Goal: Obtain resource: Obtain resource

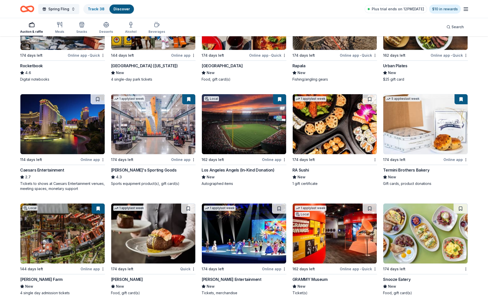
scroll to position [2673, 0]
click at [224, 128] on img at bounding box center [244, 124] width 84 height 60
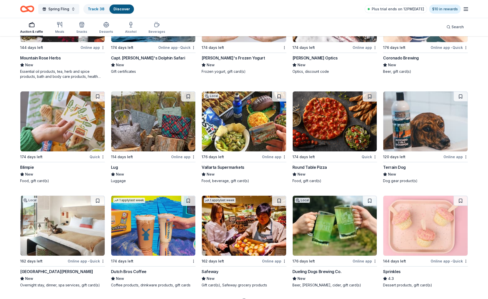
scroll to position [3000, 0]
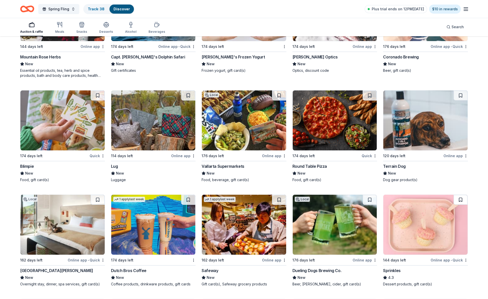
click at [460, 194] on button at bounding box center [460, 199] width 14 height 10
click at [432, 235] on img at bounding box center [425, 224] width 84 height 60
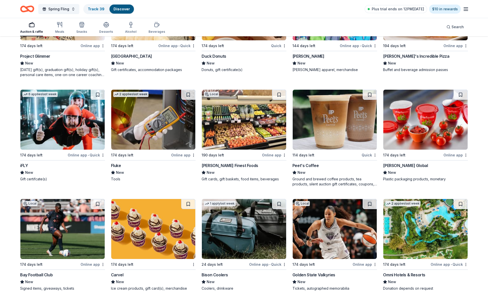
scroll to position [3322, 0]
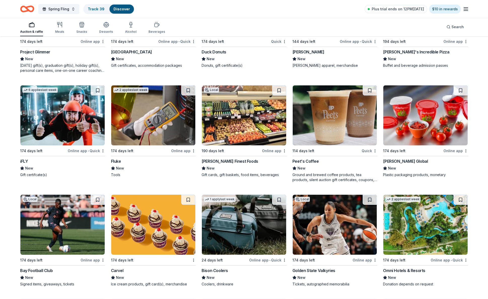
click at [338, 109] on img at bounding box center [335, 115] width 84 height 60
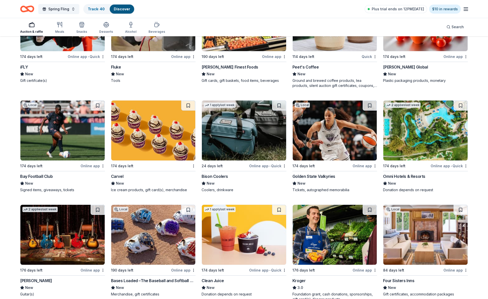
scroll to position [3415, 0]
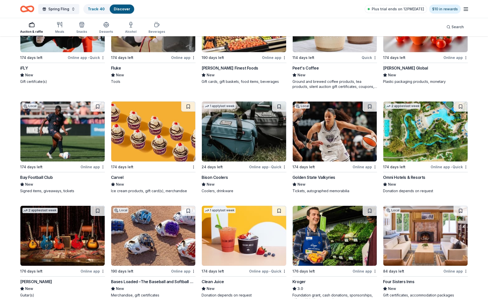
click at [406, 114] on img at bounding box center [425, 131] width 84 height 60
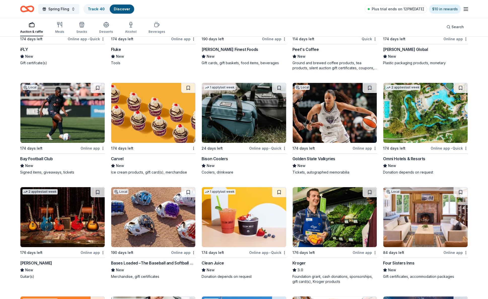
scroll to position [3434, 0]
click at [151, 211] on img at bounding box center [153, 217] width 84 height 60
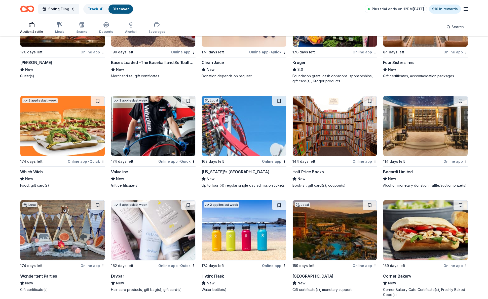
scroll to position [3633, 0]
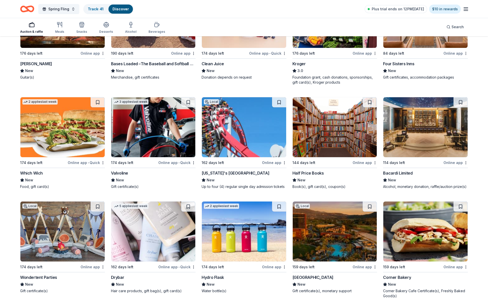
click at [447, 141] on img at bounding box center [425, 127] width 84 height 60
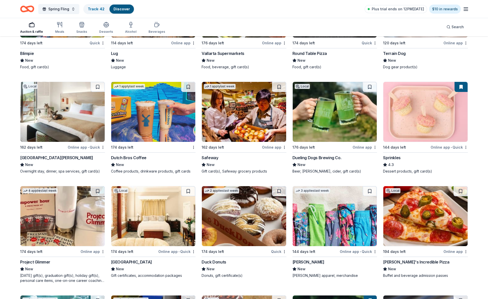
scroll to position [3110, 0]
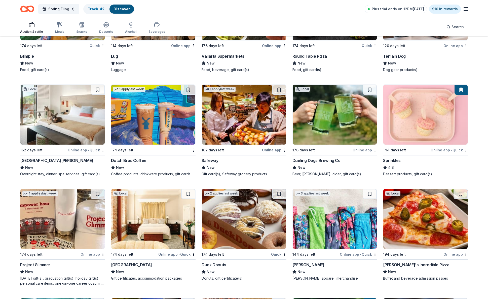
click at [340, 125] on img at bounding box center [335, 115] width 84 height 60
click at [188, 85] on button at bounding box center [188, 90] width 14 height 10
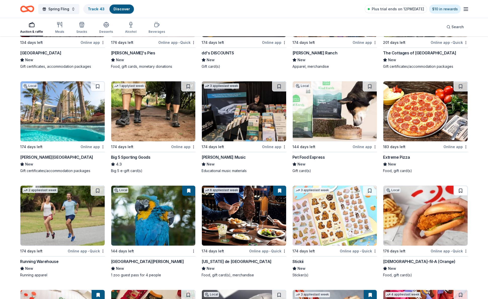
scroll to position [2161, 0]
click at [460, 186] on button at bounding box center [460, 190] width 14 height 10
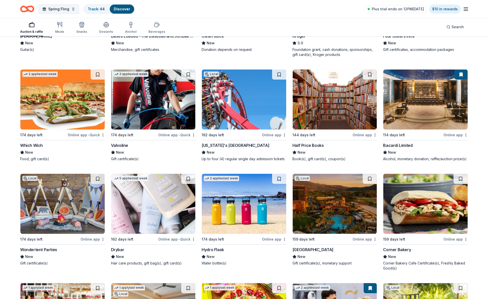
scroll to position [3661, 0]
click at [189, 174] on button at bounding box center [188, 179] width 14 height 10
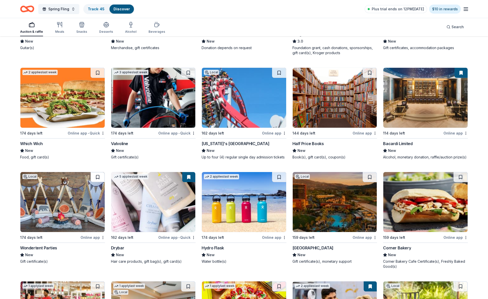
scroll to position [3664, 0]
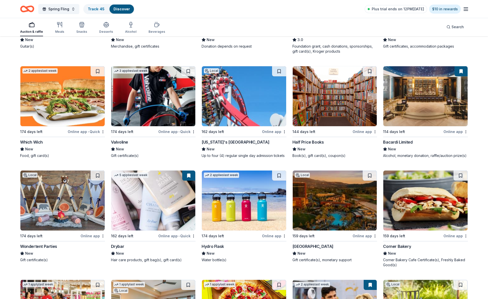
click at [73, 185] on img at bounding box center [62, 200] width 84 height 60
click at [98, 171] on button at bounding box center [98, 175] width 14 height 10
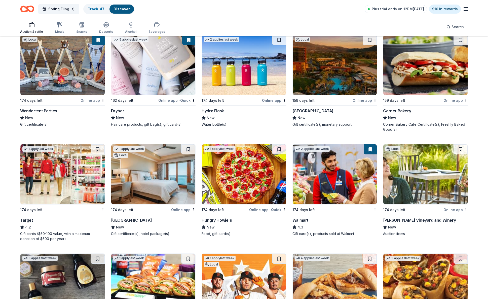
scroll to position [3800, 0]
click at [97, 144] on button at bounding box center [98, 149] width 14 height 10
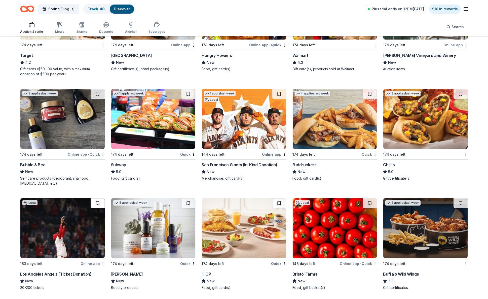
scroll to position [3966, 0]
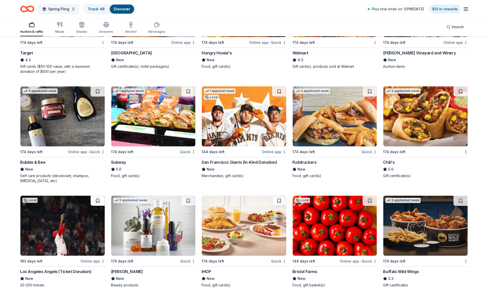
click at [97, 198] on button at bounding box center [98, 201] width 14 height 10
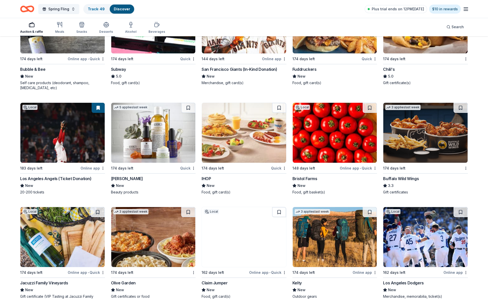
scroll to position [4067, 0]
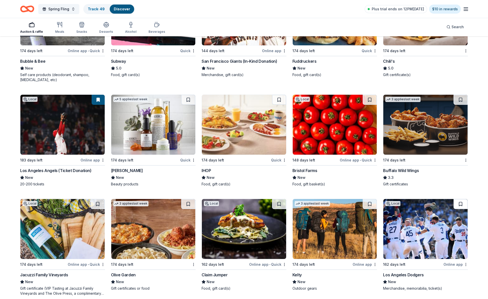
click at [461, 199] on button at bounding box center [460, 204] width 14 height 10
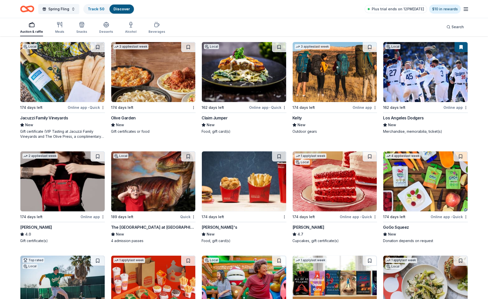
scroll to position [4226, 0]
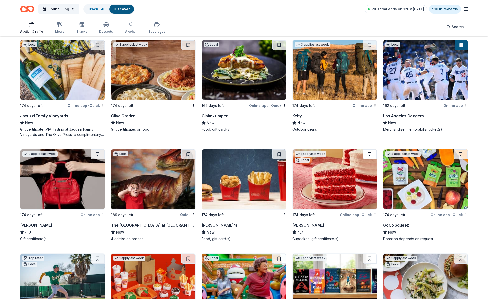
click at [371, 149] on button at bounding box center [370, 154] width 14 height 10
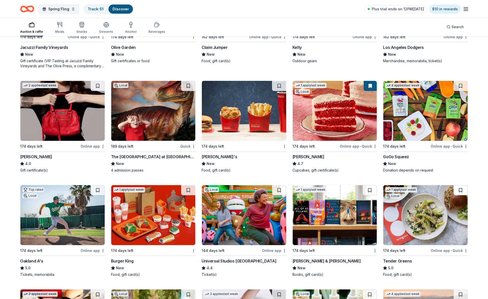
scroll to position [4295, 0]
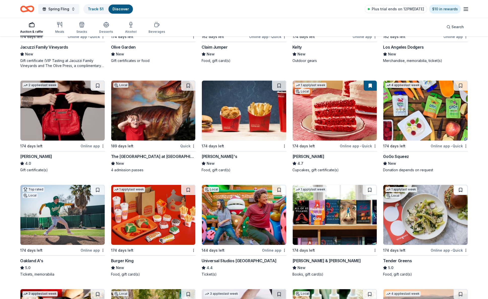
click at [460, 185] on button at bounding box center [460, 190] width 14 height 10
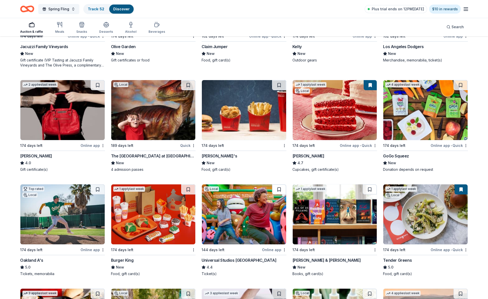
click at [279, 185] on button at bounding box center [279, 189] width 14 height 10
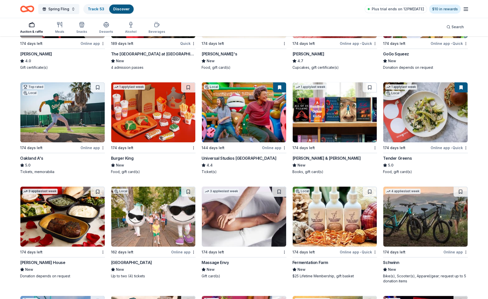
scroll to position [4401, 0]
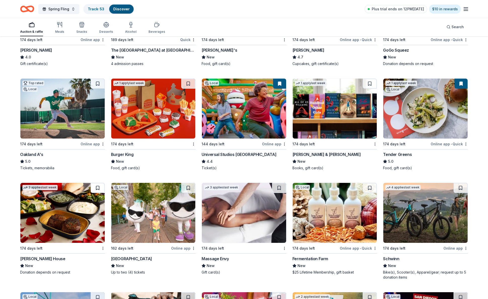
click at [98, 184] on button at bounding box center [98, 188] width 14 height 10
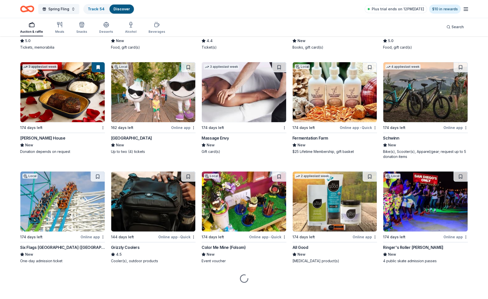
scroll to position [4521, 0]
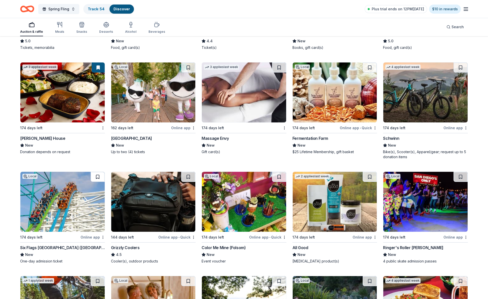
click at [98, 173] on button at bounding box center [98, 177] width 14 height 10
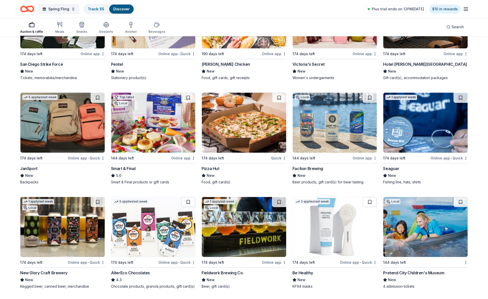
scroll to position [4925, 0]
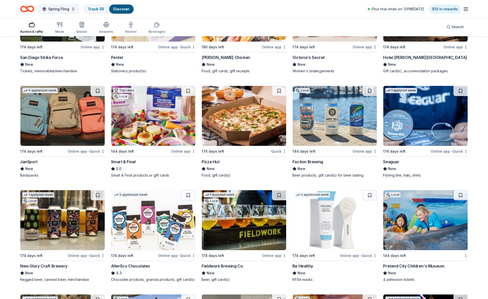
click at [62, 207] on img at bounding box center [62, 220] width 84 height 60
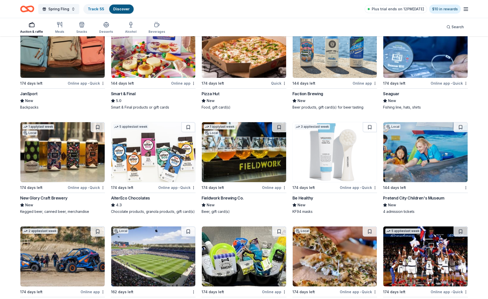
scroll to position [4994, 0]
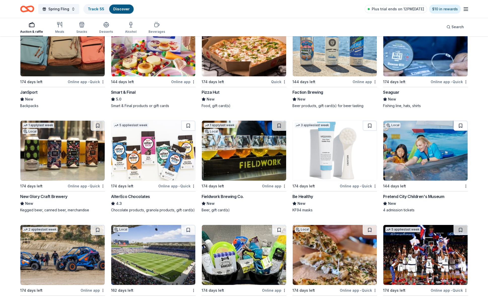
click at [460, 122] on button at bounding box center [460, 126] width 14 height 10
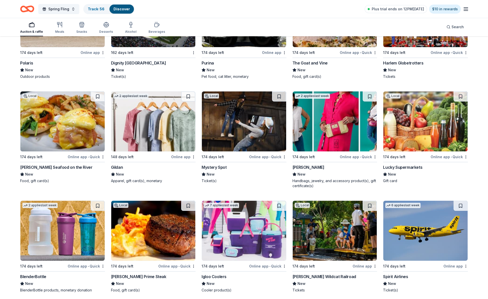
scroll to position [5232, 0]
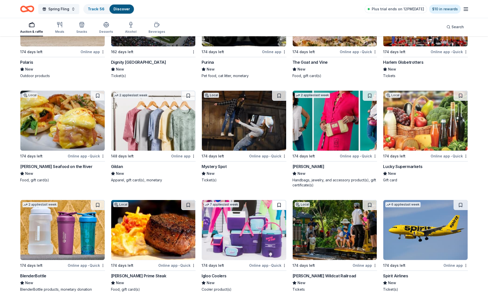
click at [279, 200] on button at bounding box center [279, 205] width 14 height 10
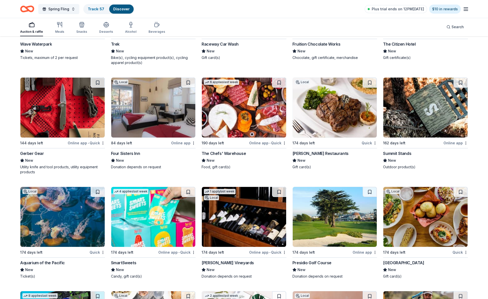
scroll to position [5574, 0]
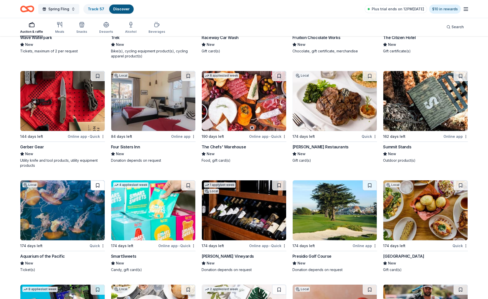
click at [98, 181] on button at bounding box center [98, 185] width 14 height 10
click at [189, 181] on button at bounding box center [188, 185] width 14 height 10
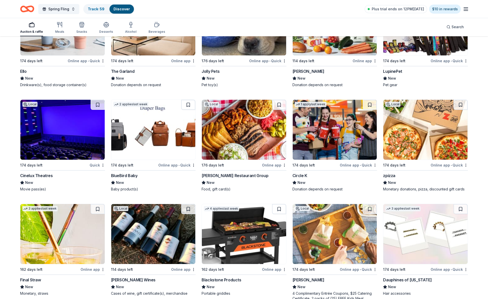
scroll to position [6076, 0]
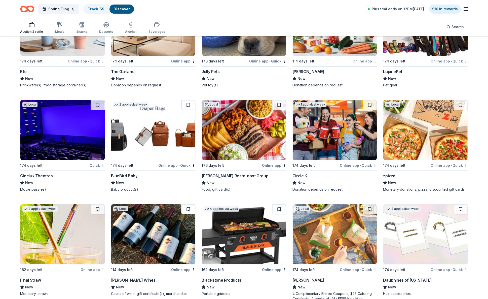
click at [188, 206] on button at bounding box center [188, 209] width 14 height 10
click at [279, 205] on button at bounding box center [279, 209] width 14 height 10
click at [369, 205] on button at bounding box center [370, 209] width 14 height 10
click at [74, 145] on img at bounding box center [62, 130] width 84 height 60
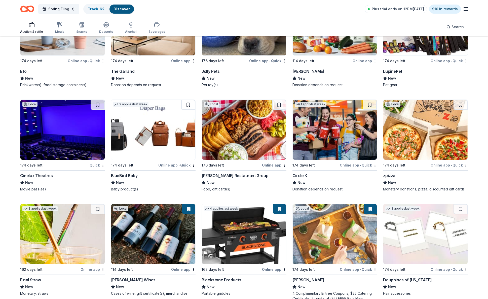
click at [190, 100] on button at bounding box center [188, 105] width 14 height 10
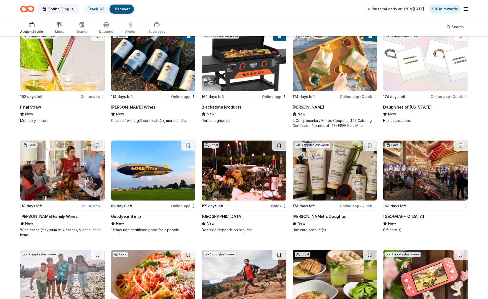
scroll to position [6253, 0]
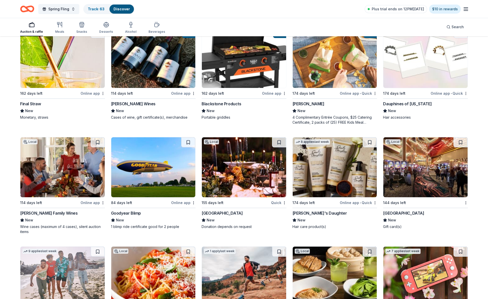
click at [246, 148] on img at bounding box center [244, 167] width 84 height 60
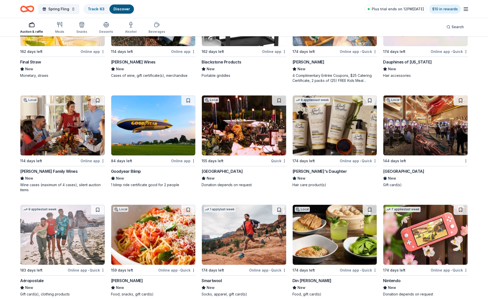
scroll to position [6295, 0]
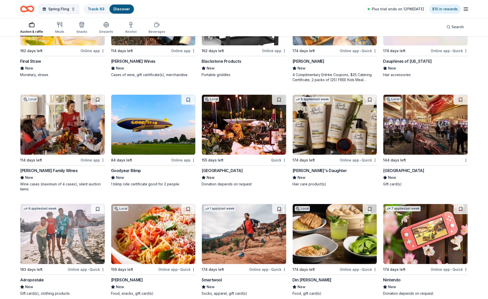
click at [370, 204] on button at bounding box center [370, 209] width 14 height 10
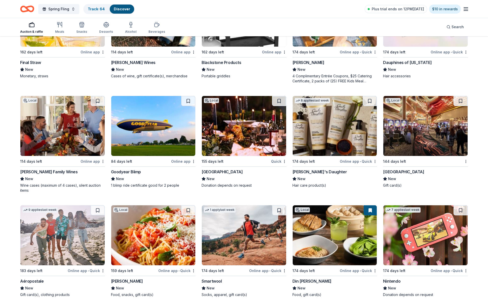
scroll to position [6291, 0]
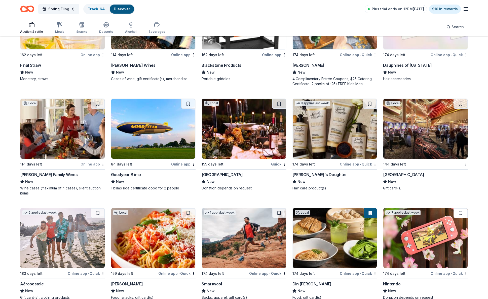
click at [460, 208] on button at bounding box center [460, 213] width 14 height 10
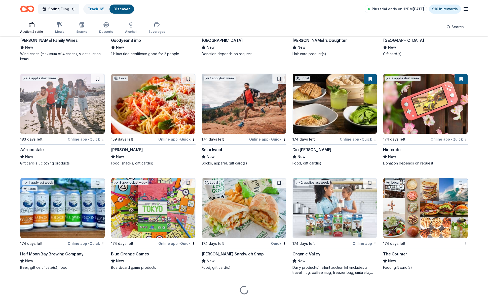
scroll to position [6428, 0]
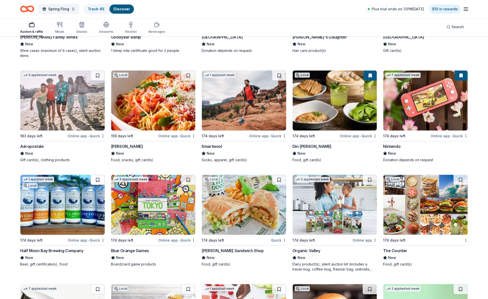
click at [97, 175] on button at bounding box center [98, 180] width 14 height 10
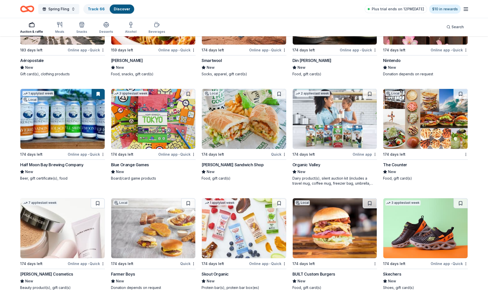
scroll to position [6514, 0]
click at [100, 198] on button at bounding box center [98, 203] width 14 height 10
click at [280, 199] on button at bounding box center [279, 203] width 14 height 10
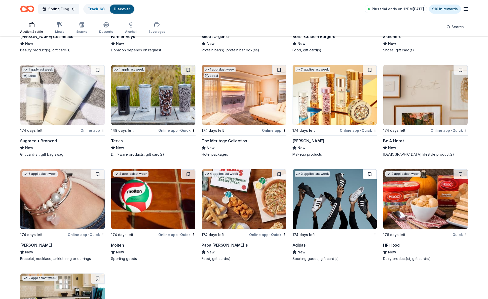
scroll to position [6751, 0]
click at [371, 170] on button at bounding box center [370, 174] width 14 height 10
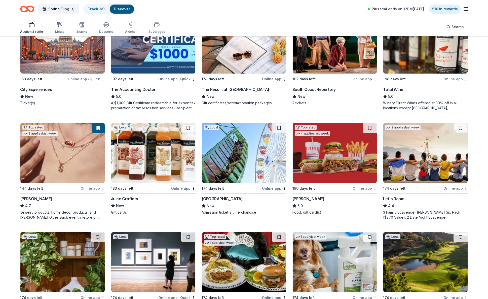
scroll to position [189, 0]
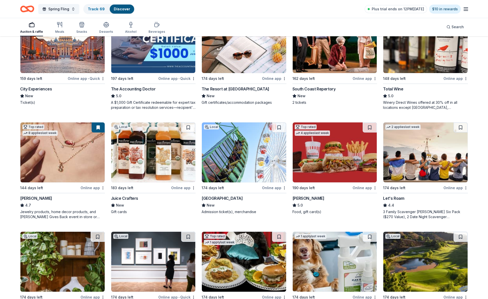
click at [431, 164] on img at bounding box center [425, 152] width 84 height 60
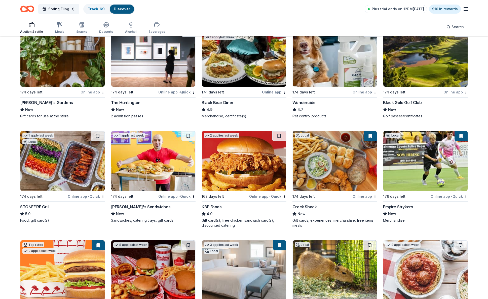
scroll to position [394, 0]
click at [345, 186] on img at bounding box center [335, 161] width 84 height 60
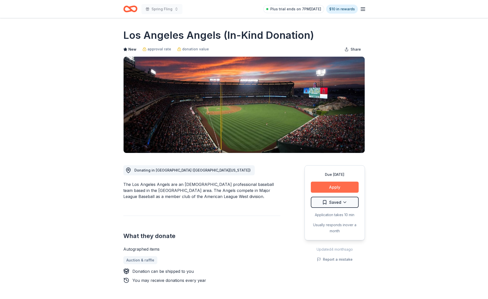
click at [339, 189] on button "Apply" at bounding box center [335, 186] width 48 height 11
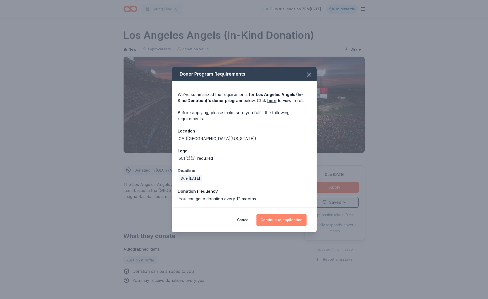
click at [292, 220] on button "Continue to application" at bounding box center [281, 220] width 50 height 12
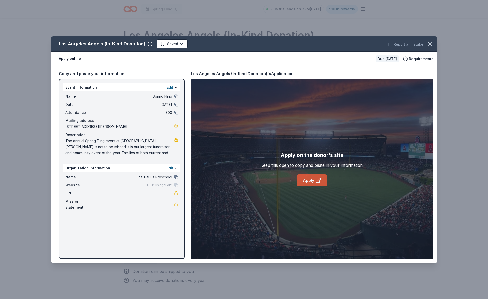
click at [309, 182] on link "Apply" at bounding box center [312, 180] width 30 height 12
click at [428, 45] on icon "button" at bounding box center [429, 43] width 7 height 7
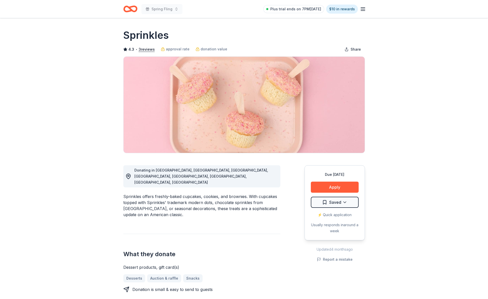
scroll to position [2, 0]
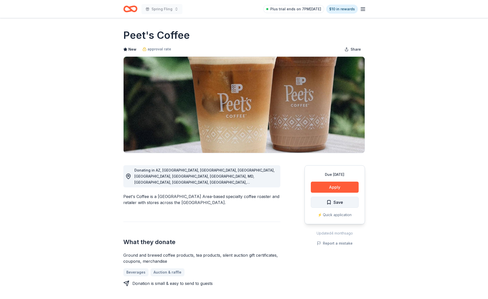
click at [333, 203] on span "Save" at bounding box center [338, 202] width 10 height 7
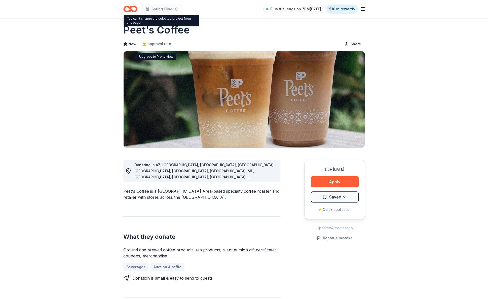
scroll to position [8, 0]
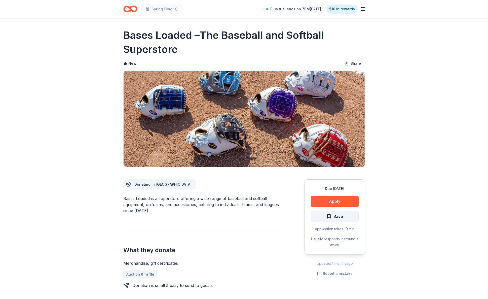
click at [338, 216] on span "Save" at bounding box center [338, 216] width 10 height 7
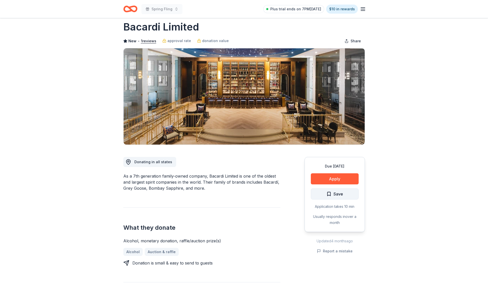
scroll to position [7, 0]
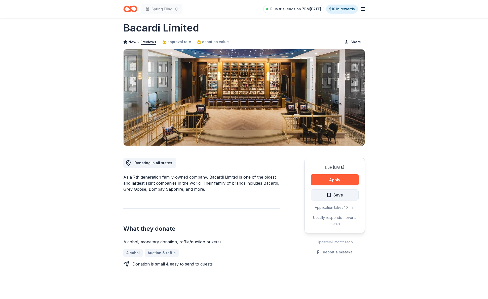
click at [340, 196] on span "Save" at bounding box center [338, 194] width 10 height 7
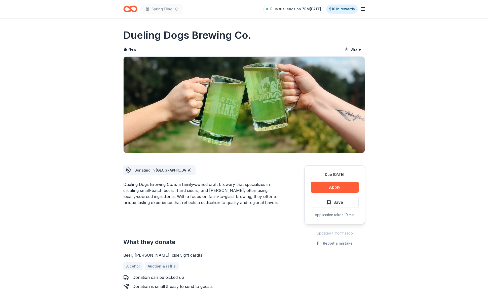
scroll to position [0, 0]
click at [328, 203] on span "Save" at bounding box center [334, 202] width 17 height 7
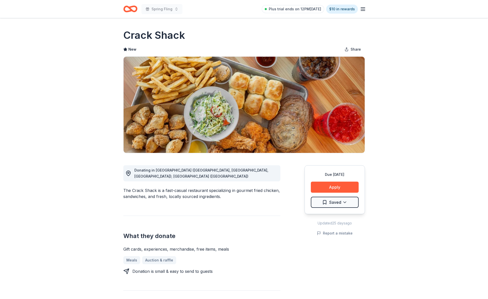
scroll to position [1, 0]
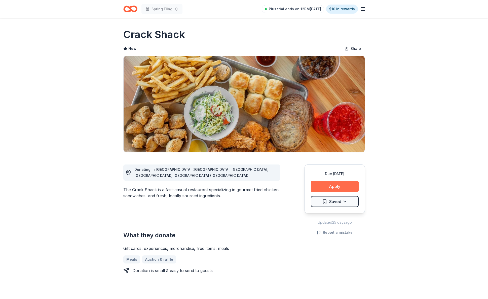
click at [324, 185] on button "Apply" at bounding box center [335, 186] width 48 height 11
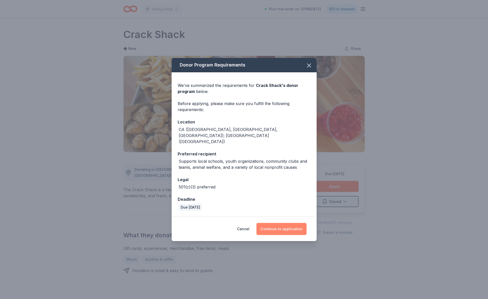
click at [280, 223] on button "Continue to application" at bounding box center [281, 229] width 50 height 12
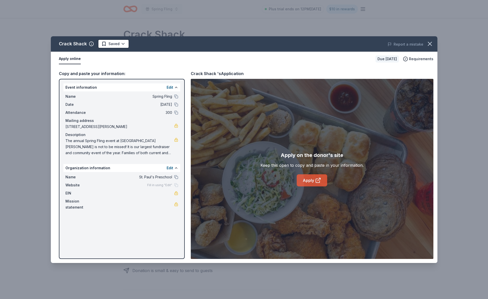
click at [319, 179] on icon at bounding box center [318, 180] width 6 height 6
click at [123, 44] on html "Spring Fling Plus trial ends on 12PM[DATE] $10 in rewards Due [DATE] Share Crac…" at bounding box center [244, 148] width 488 height 299
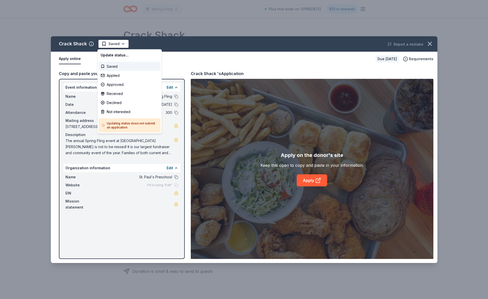
scroll to position [0, 0]
click at [108, 76] on div "Applied" at bounding box center [130, 75] width 62 height 9
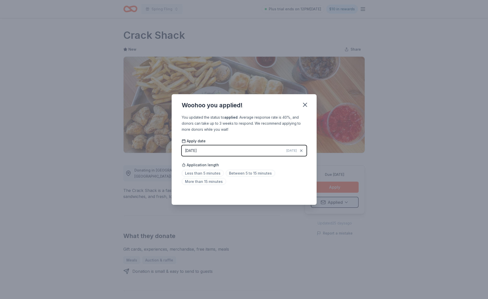
click at [294, 151] on span "[DATE]" at bounding box center [291, 150] width 10 height 4
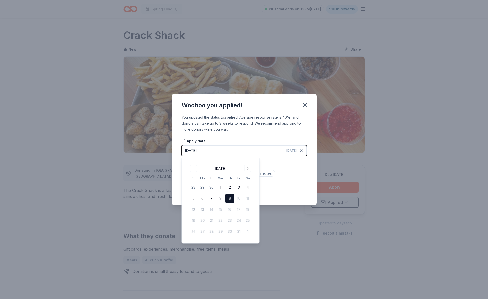
click at [231, 196] on button "9" at bounding box center [229, 198] width 9 height 9
